Goal: Find specific page/section: Find specific page/section

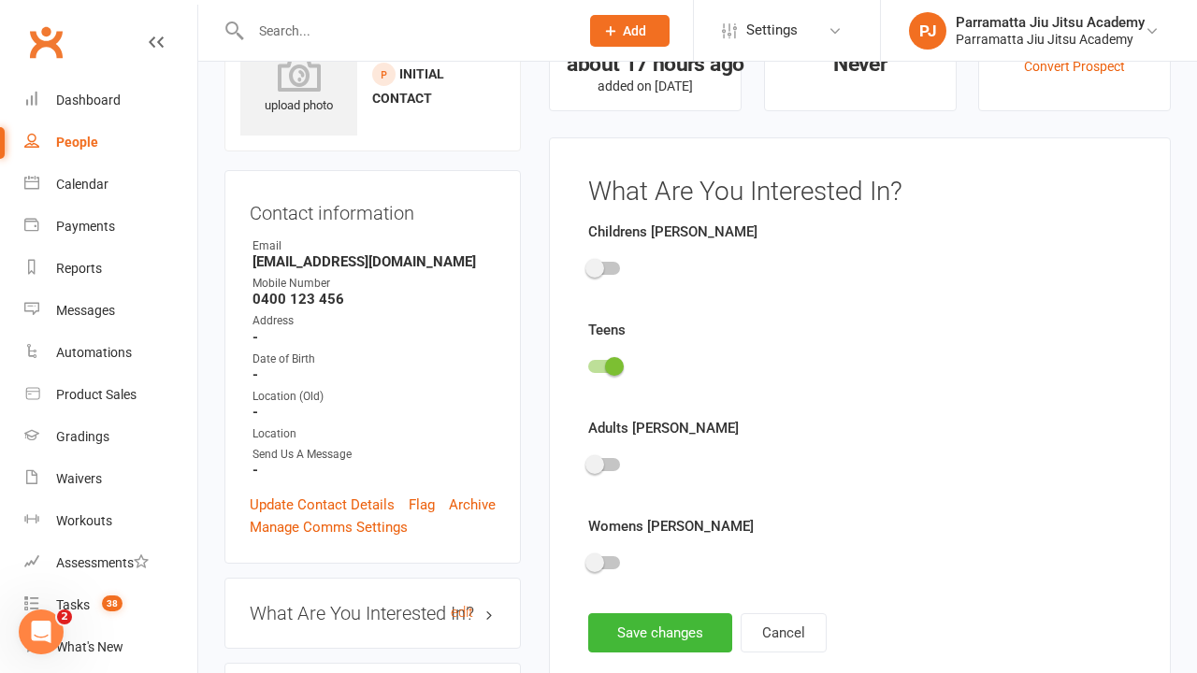
scroll to position [129, 0]
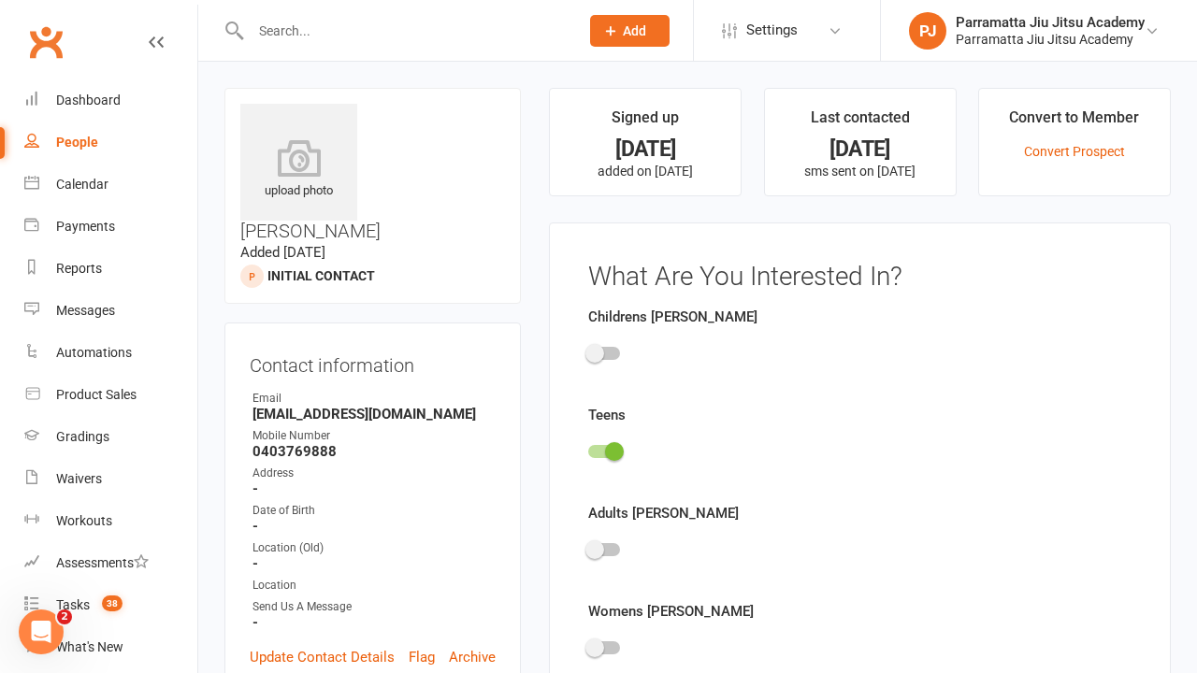
scroll to position [129, 0]
